Goal: Find specific page/section: Find specific page/section

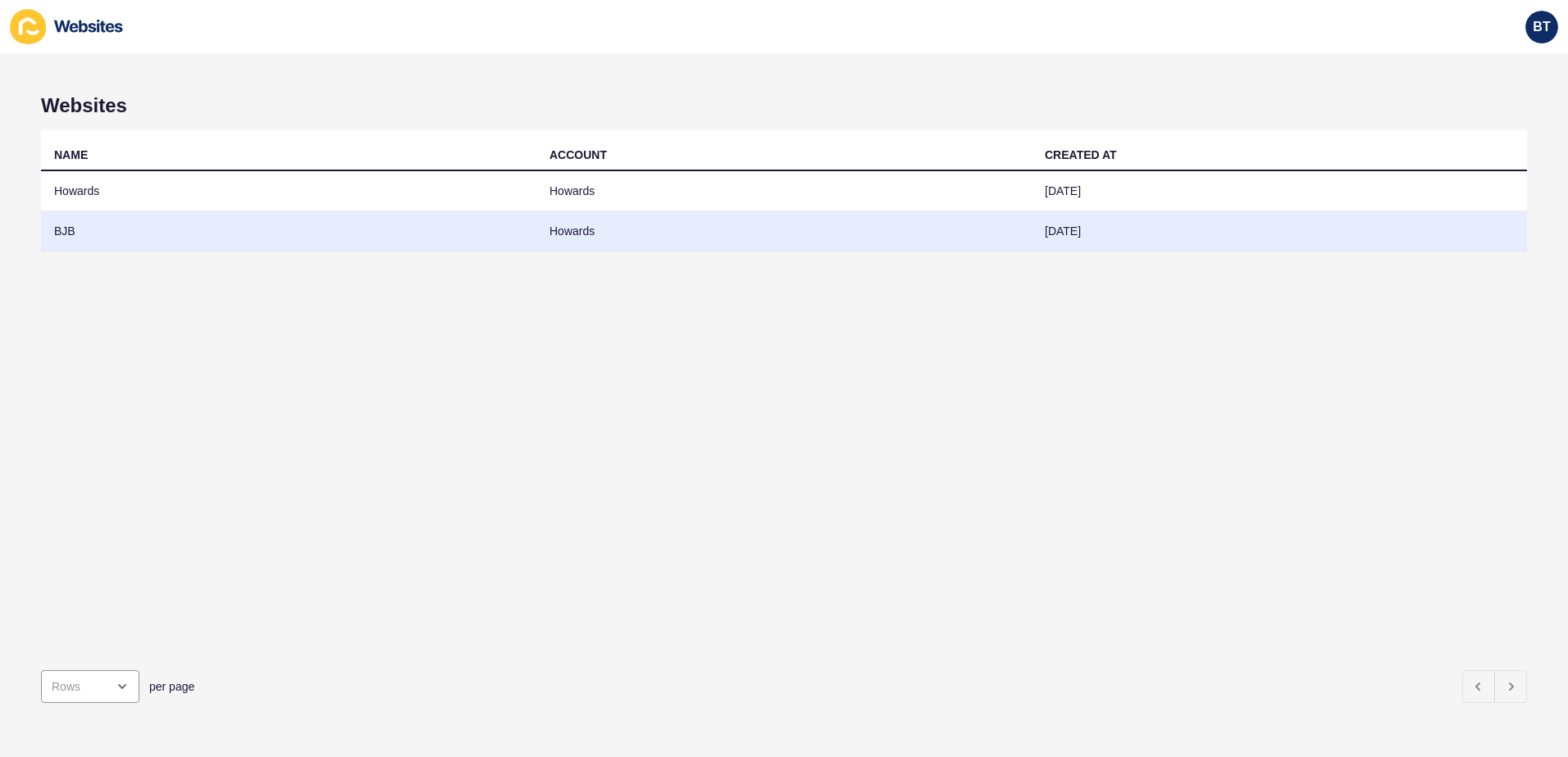
click at [93, 225] on td "BJB" at bounding box center [289, 232] width 495 height 40
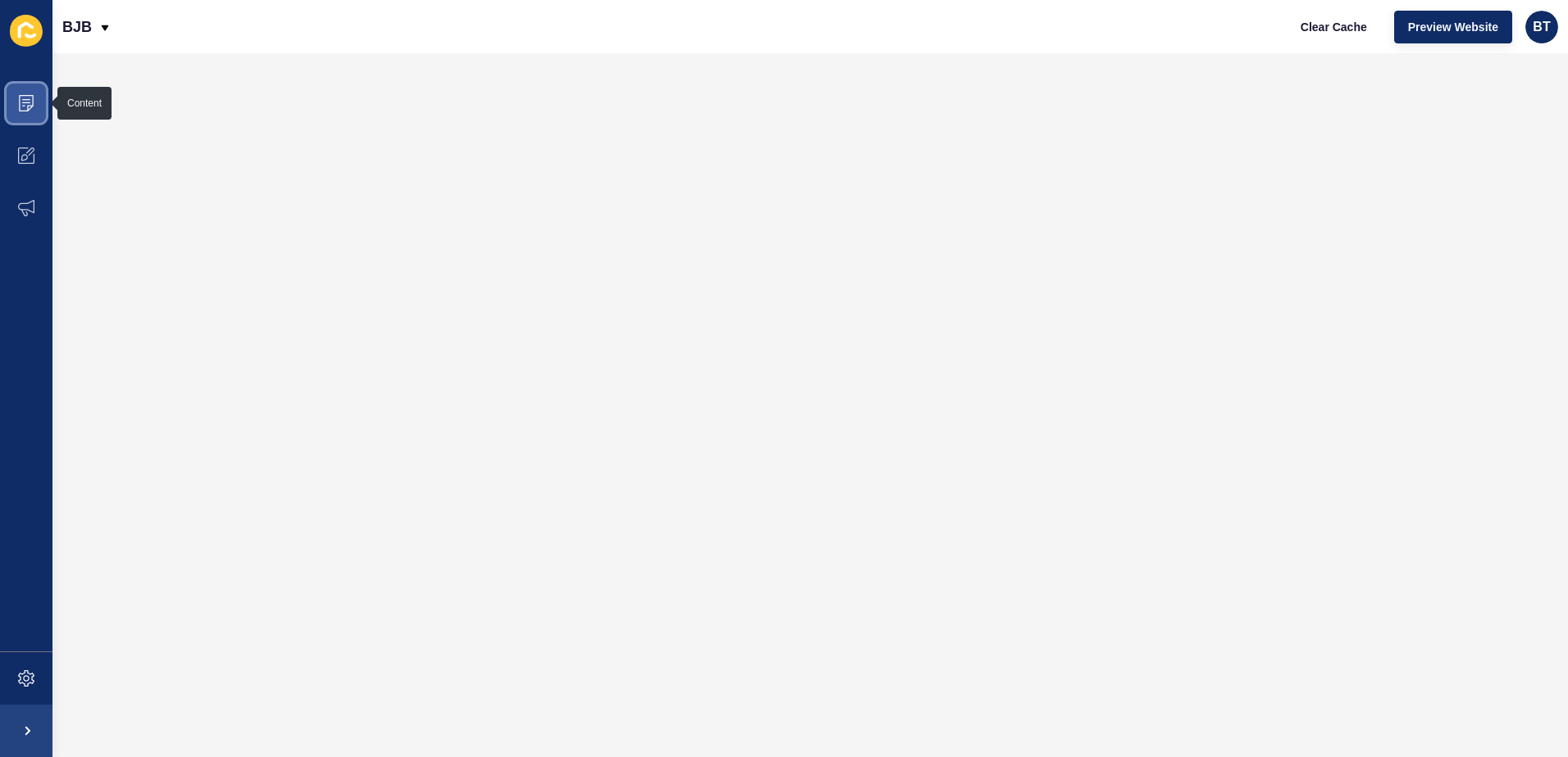
click at [31, 96] on icon at bounding box center [25, 103] width 15 height 17
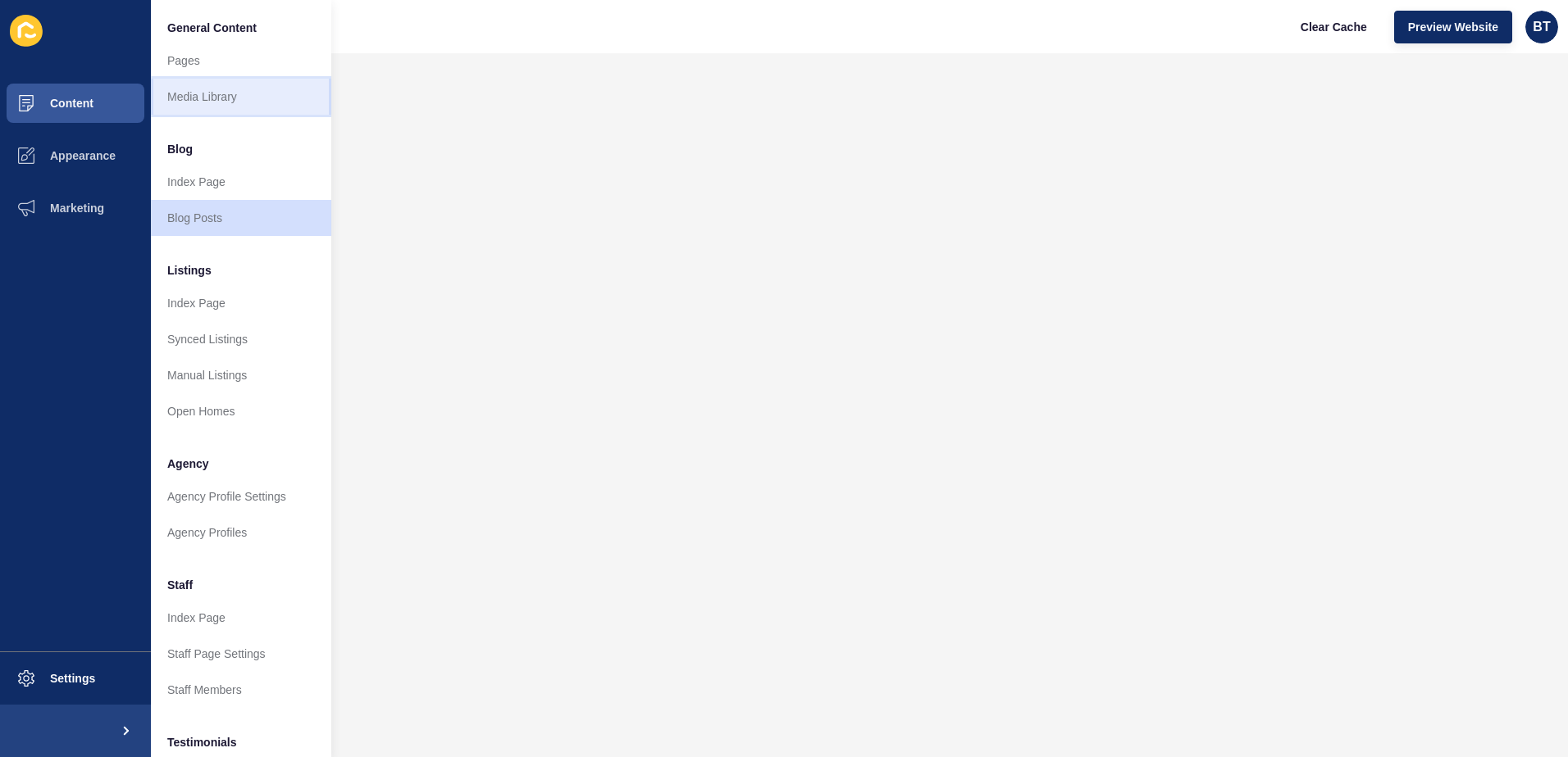
click at [249, 83] on link "Media Library" at bounding box center [241, 97] width 180 height 36
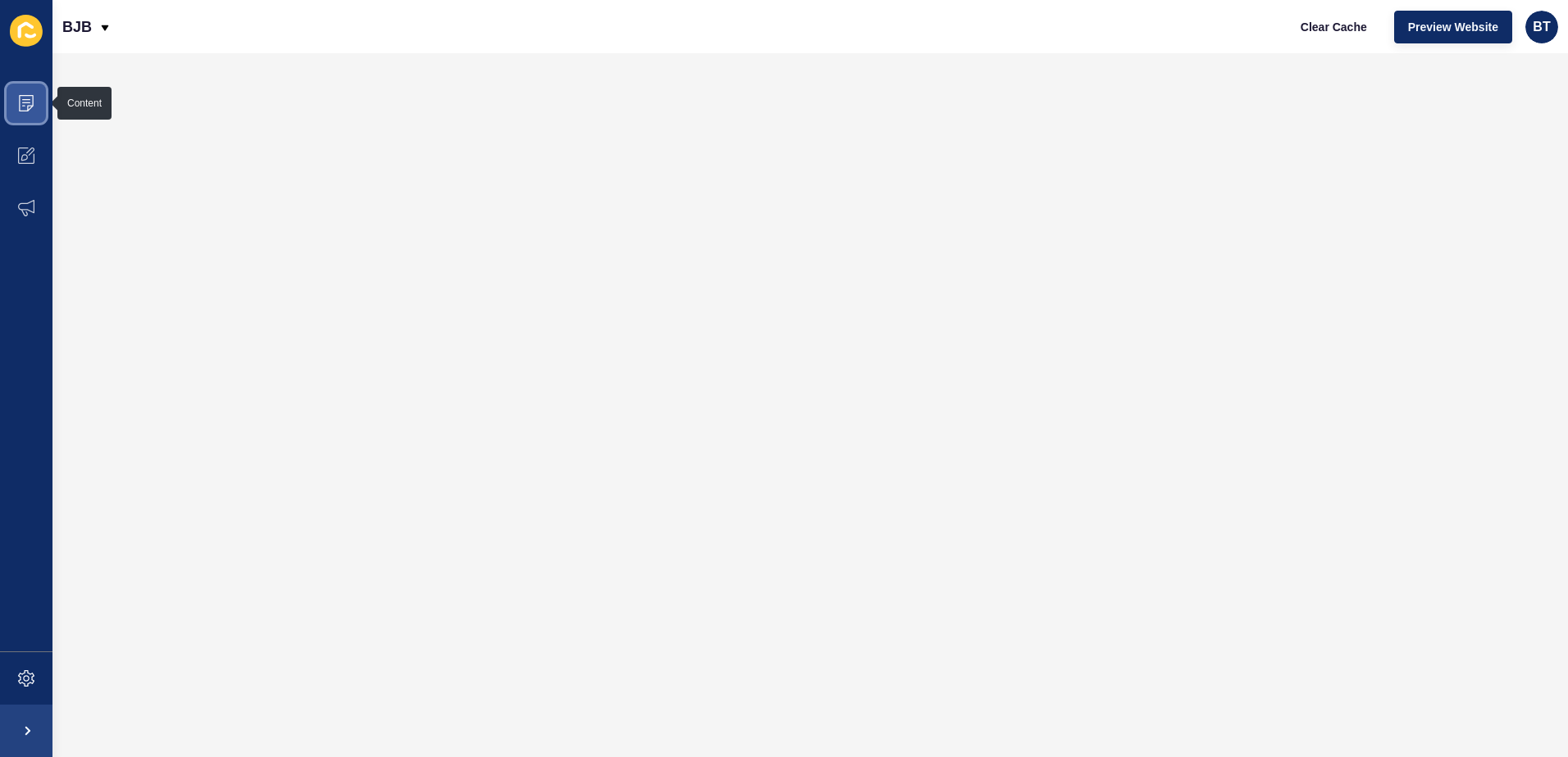
click at [34, 106] on span at bounding box center [26, 104] width 53 height 53
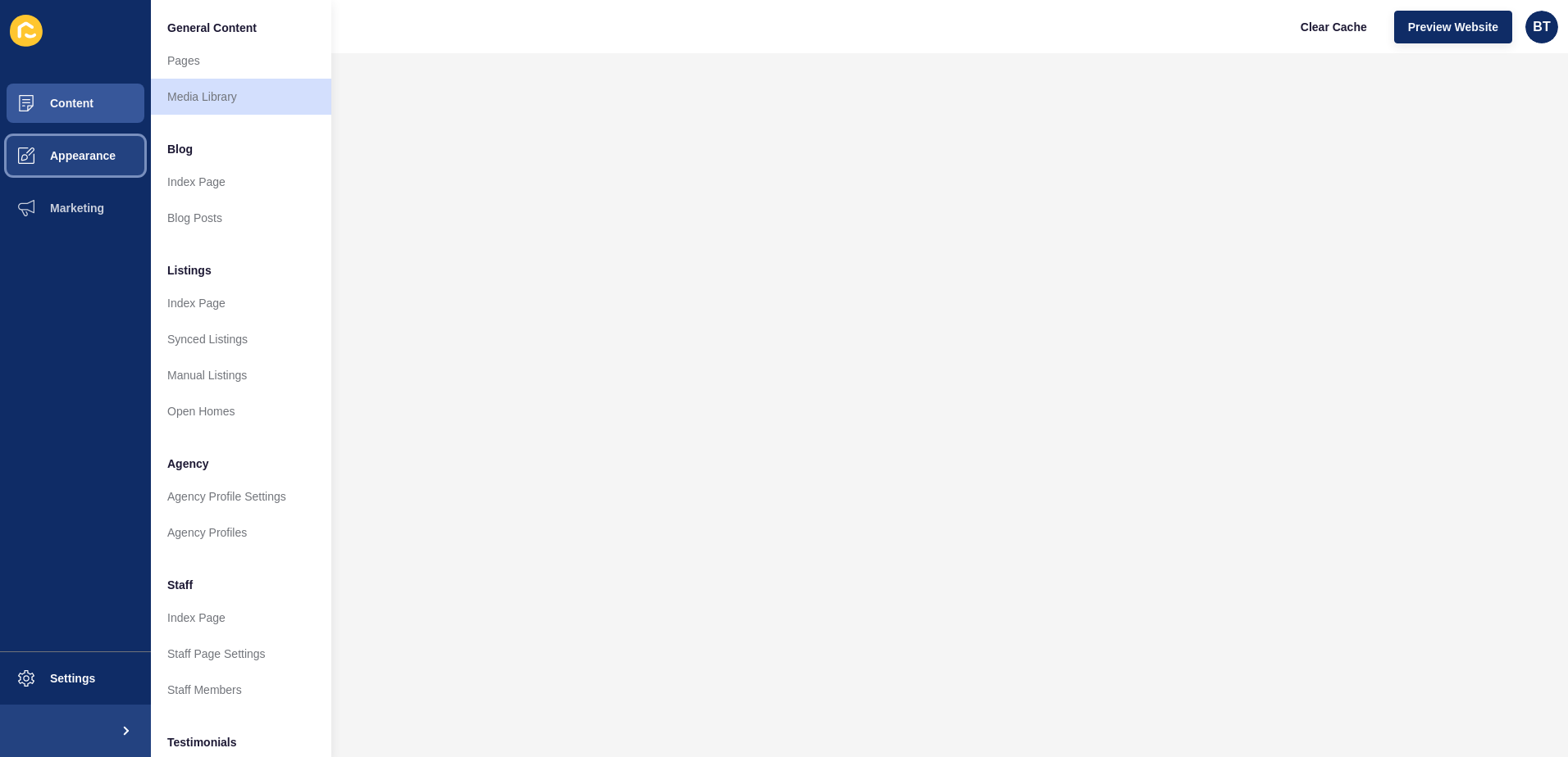
click at [105, 165] on button "Appearance" at bounding box center [76, 155] width 151 height 53
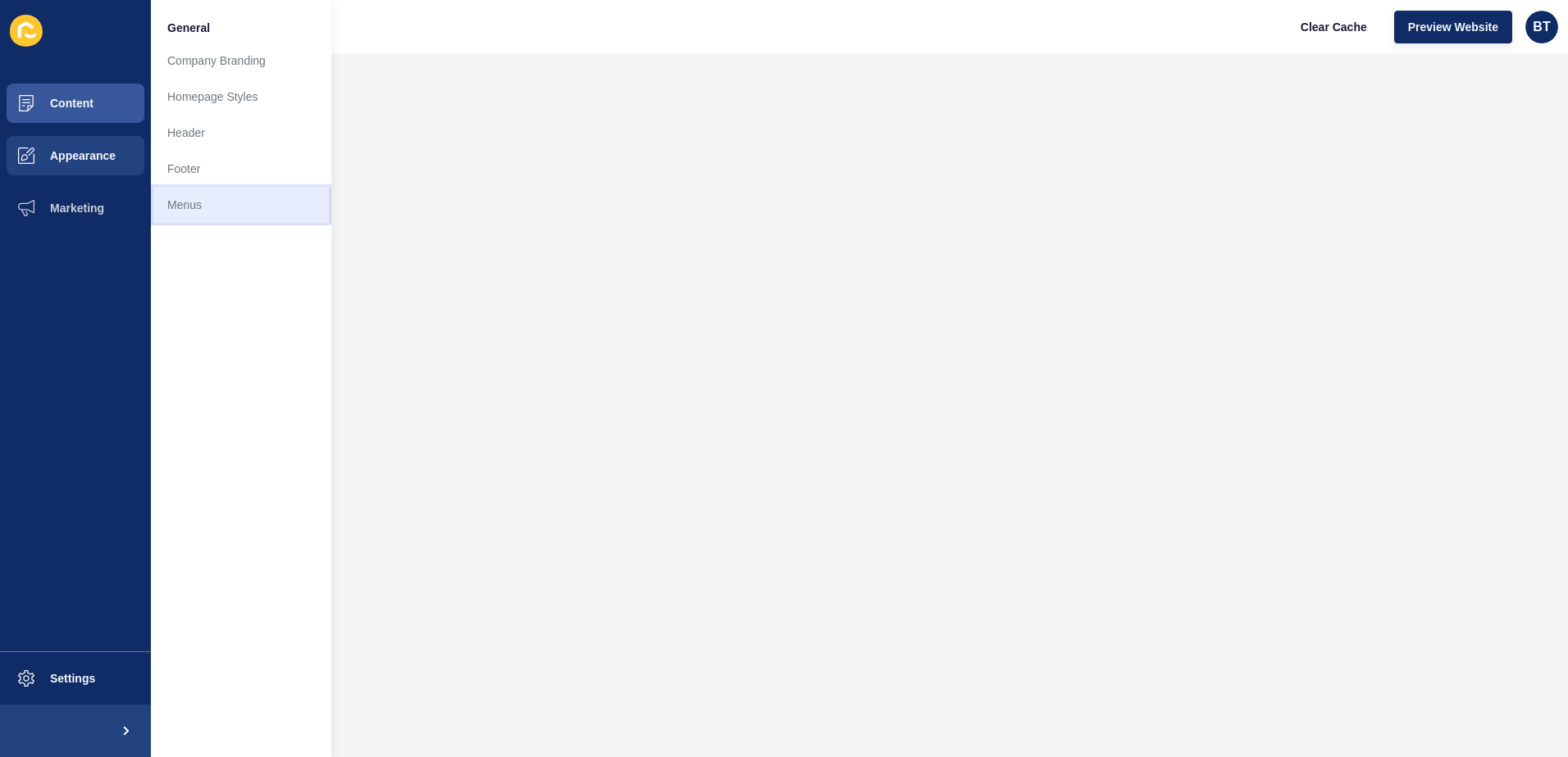
click at [253, 206] on link "Menus" at bounding box center [241, 205] width 180 height 36
